Goal: Transaction & Acquisition: Purchase product/service

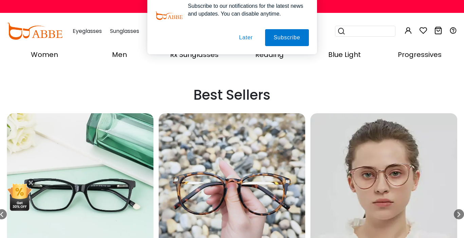
scroll to position [202, 0]
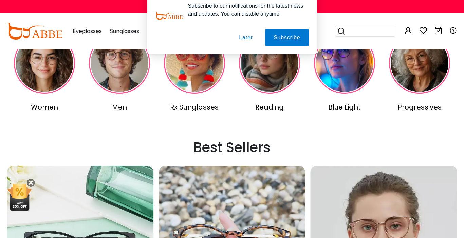
click at [211, 87] on img at bounding box center [194, 63] width 61 height 61
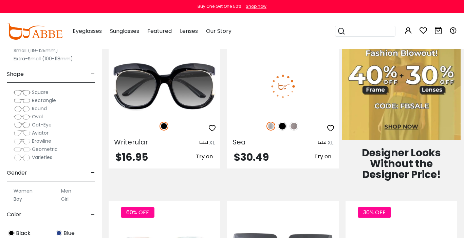
scroll to position [298, 0]
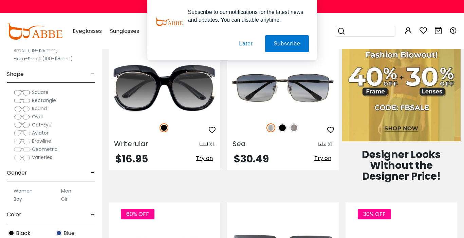
click at [0, 0] on button "Later" at bounding box center [0, 0] width 0 height 0
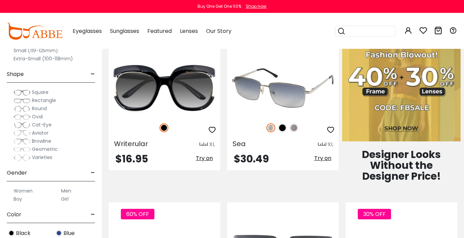
click at [257, 92] on img at bounding box center [283, 88] width 112 height 56
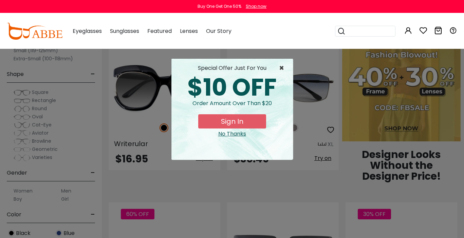
click at [281, 71] on span "×" at bounding box center [283, 68] width 8 height 8
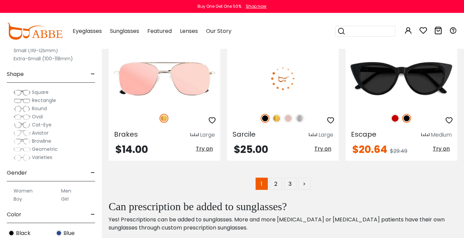
scroll to position [3110, 0]
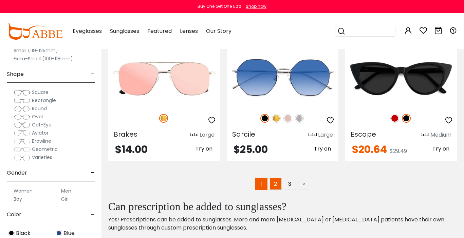
click at [279, 186] on link "2" at bounding box center [276, 184] width 12 height 12
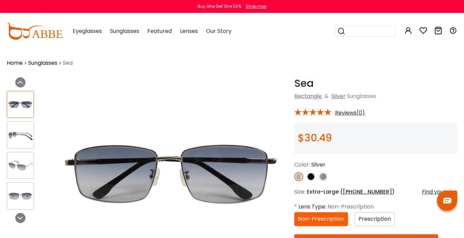
click at [309, 175] on img at bounding box center [311, 177] width 9 height 9
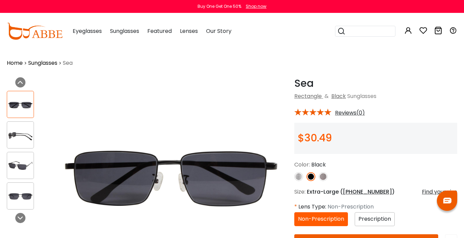
click at [18, 139] on img at bounding box center [20, 135] width 26 height 13
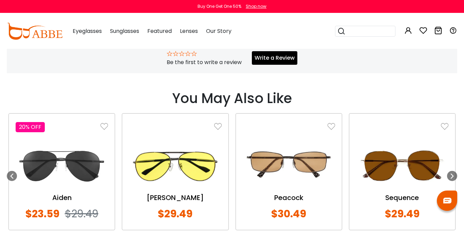
scroll to position [569, 0]
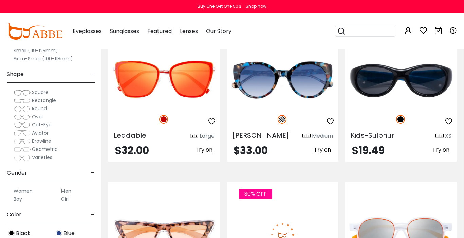
scroll to position [151, 1]
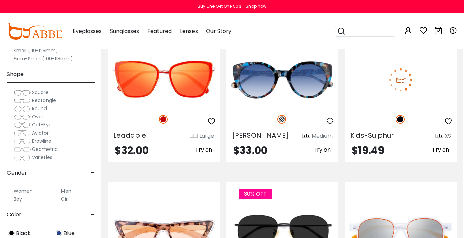
click at [404, 78] on img at bounding box center [401, 80] width 112 height 56
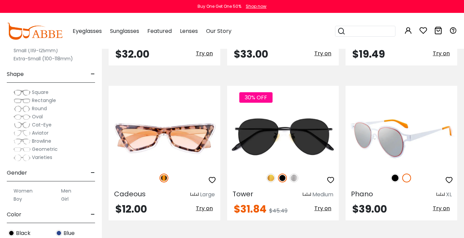
scroll to position [131, 0]
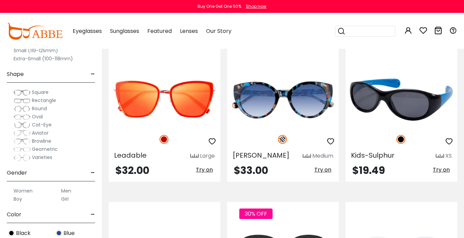
click at [440, 170] on span "Try on" at bounding box center [441, 170] width 17 height 8
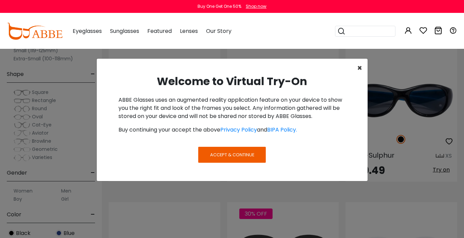
click at [357, 67] on span "×" at bounding box center [359, 67] width 5 height 11
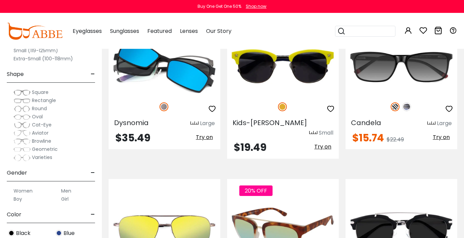
scroll to position [929, 0]
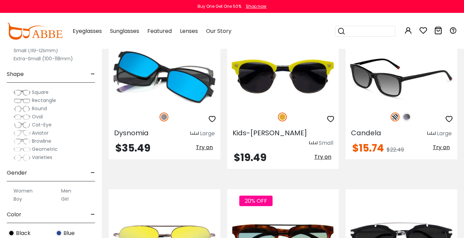
click at [408, 117] on img at bounding box center [406, 117] width 9 height 9
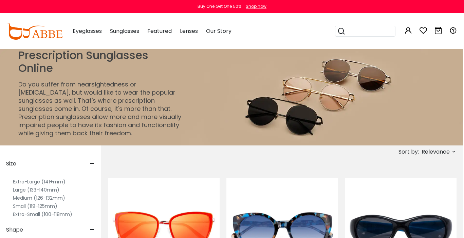
scroll to position [0, 1]
click at [29, 181] on label "Extra-Large (141+mm)" at bounding box center [39, 182] width 53 height 8
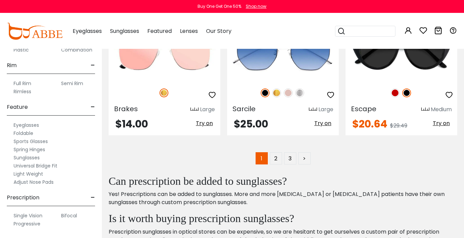
scroll to position [3134, 0]
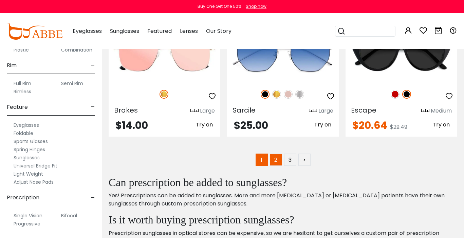
click at [272, 163] on link "2" at bounding box center [276, 160] width 12 height 12
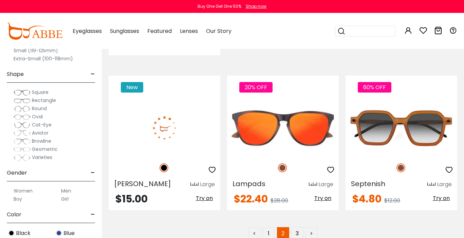
scroll to position [3099, 0]
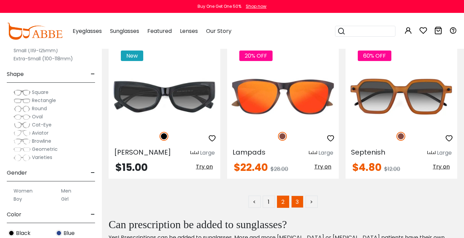
click at [298, 196] on link "3" at bounding box center [297, 202] width 12 height 12
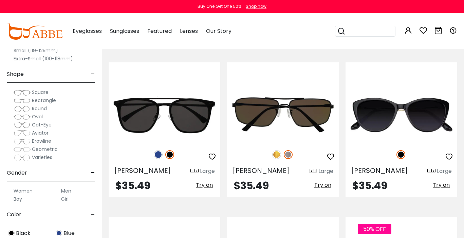
scroll to position [2087, 0]
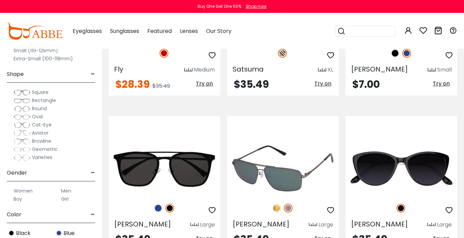
click at [254, 164] on img at bounding box center [283, 169] width 112 height 56
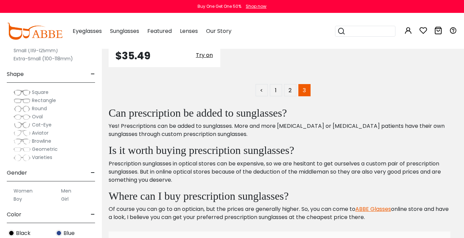
scroll to position [2895, 0]
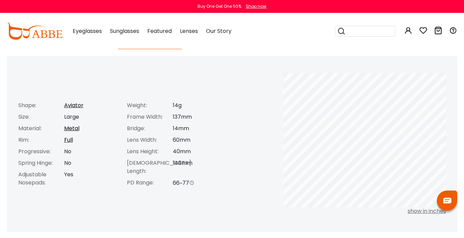
scroll to position [292, 0]
